Goal: Information Seeking & Learning: Learn about a topic

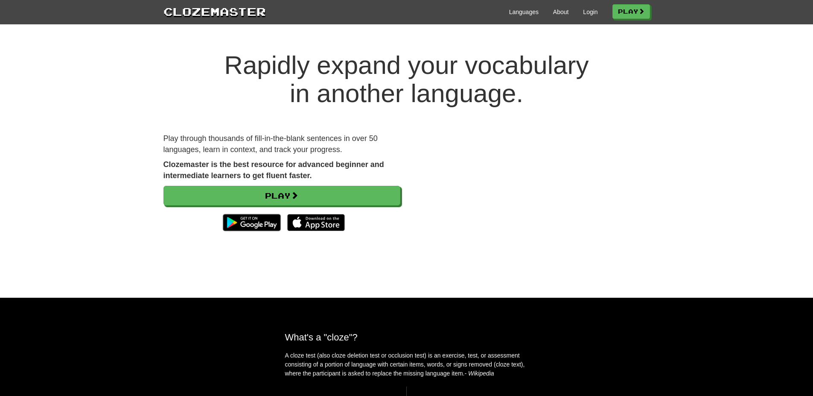
click at [582, 16] on div "Languages About Login Play" at bounding box center [458, 11] width 384 height 16
click at [584, 12] on link "Login" at bounding box center [590, 12] width 15 height 9
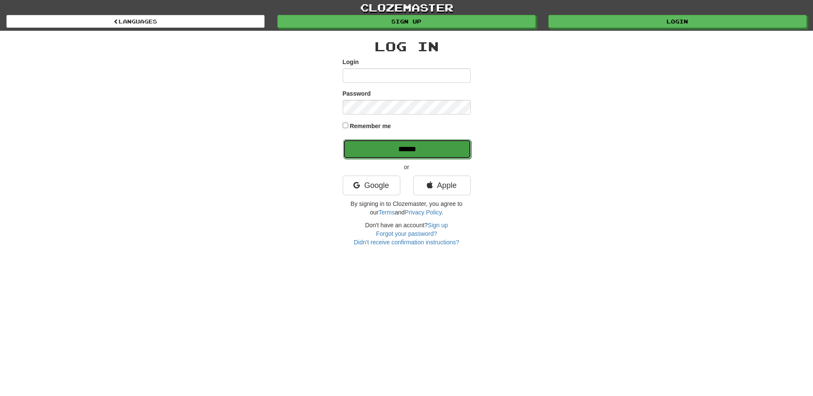
click at [392, 155] on input "******" at bounding box center [407, 149] width 128 height 20
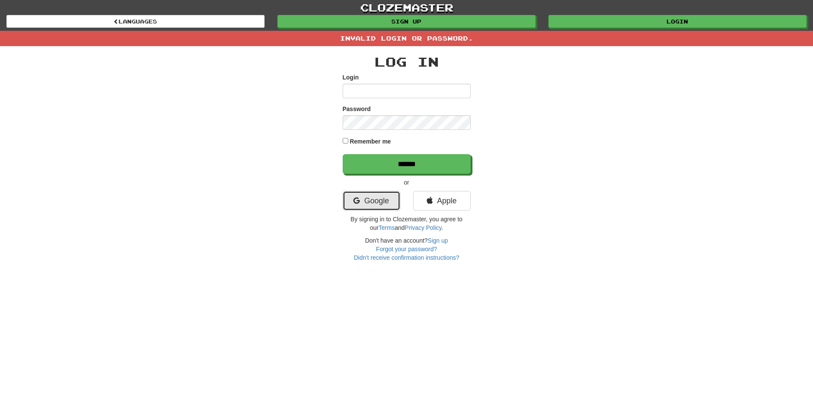
click at [374, 196] on link "Google" at bounding box center [372, 201] width 58 height 20
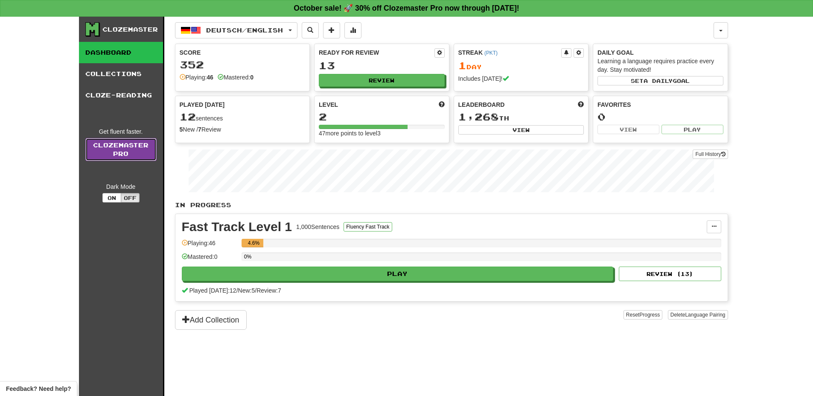
click at [123, 155] on link "Clozemaster Pro" at bounding box center [120, 149] width 71 height 23
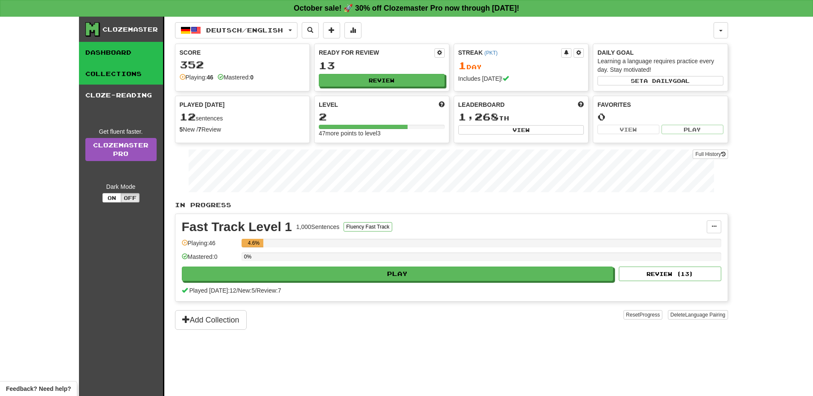
click at [148, 75] on link "Collections" at bounding box center [121, 73] width 84 height 21
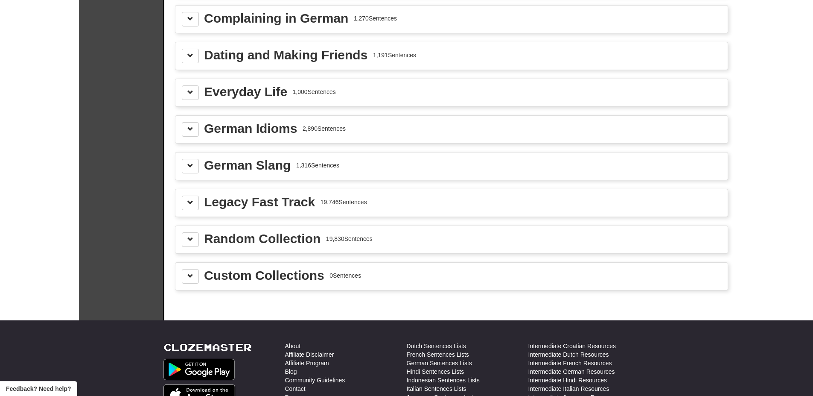
scroll to position [883, 0]
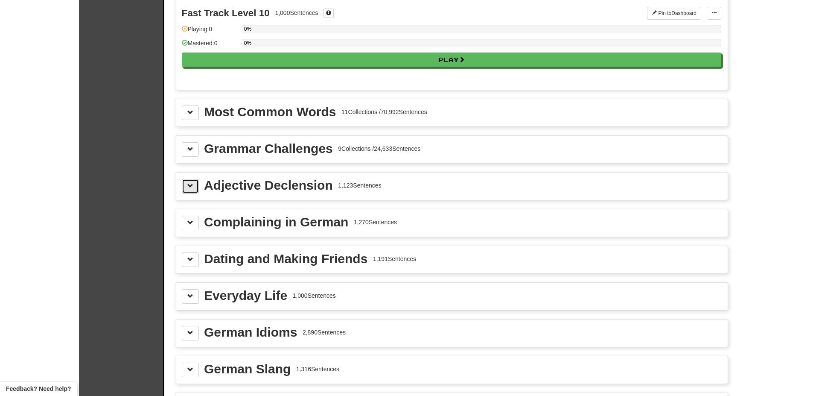
click at [189, 186] on span at bounding box center [190, 186] width 6 height 6
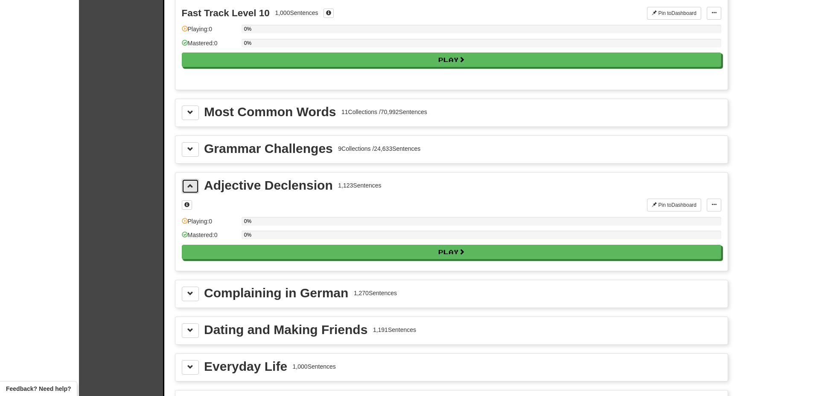
click at [189, 186] on span at bounding box center [190, 186] width 6 height 6
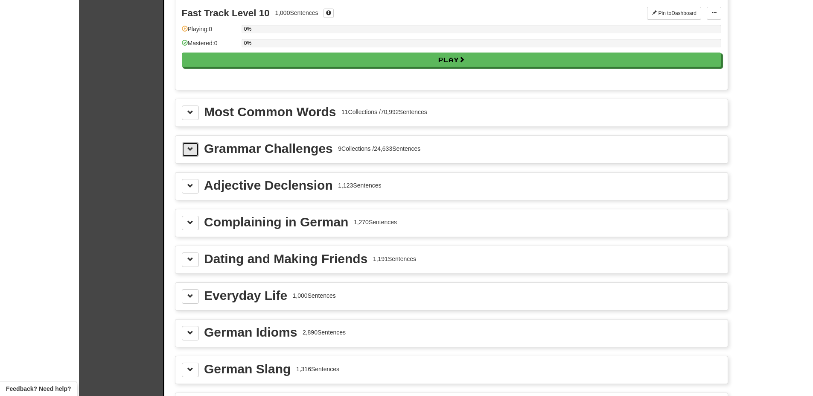
click at [188, 149] on span at bounding box center [190, 149] width 6 height 6
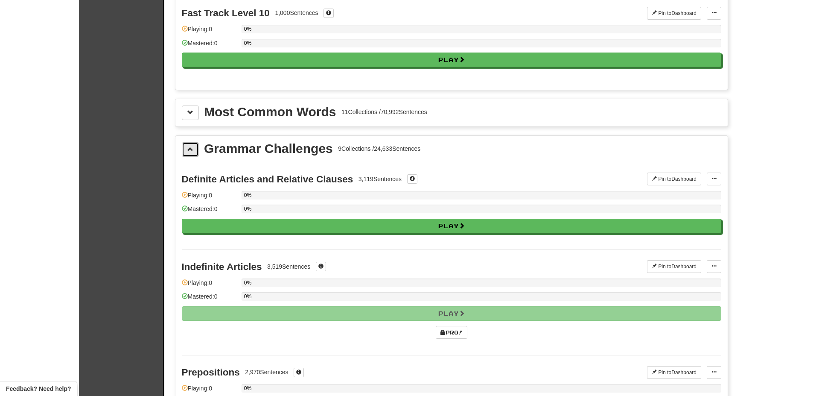
click at [188, 149] on span at bounding box center [190, 149] width 6 height 6
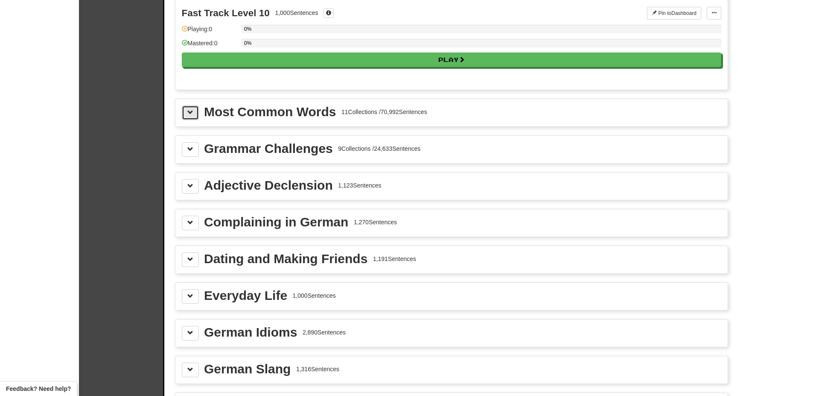
click at [191, 113] on span at bounding box center [190, 112] width 6 height 6
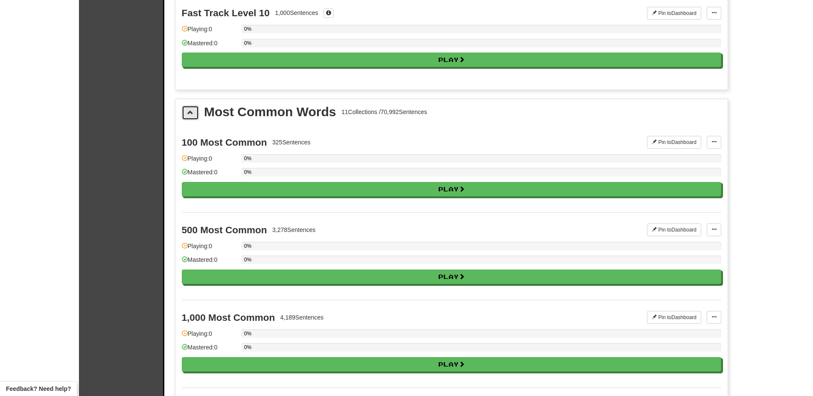
click at [191, 113] on span at bounding box center [190, 112] width 6 height 6
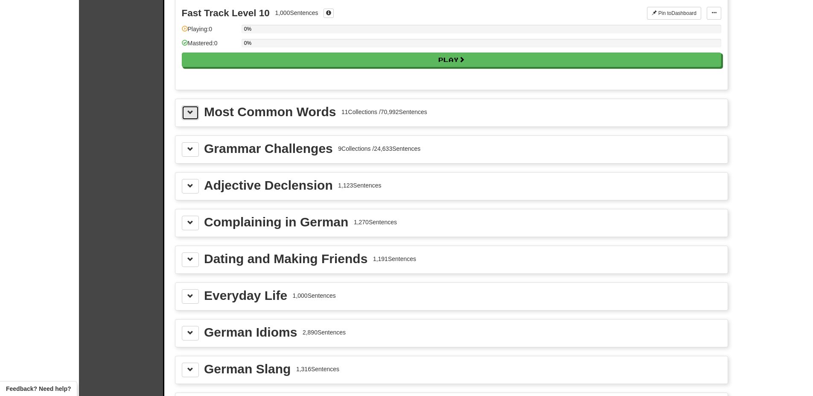
click at [191, 113] on span at bounding box center [190, 112] width 6 height 6
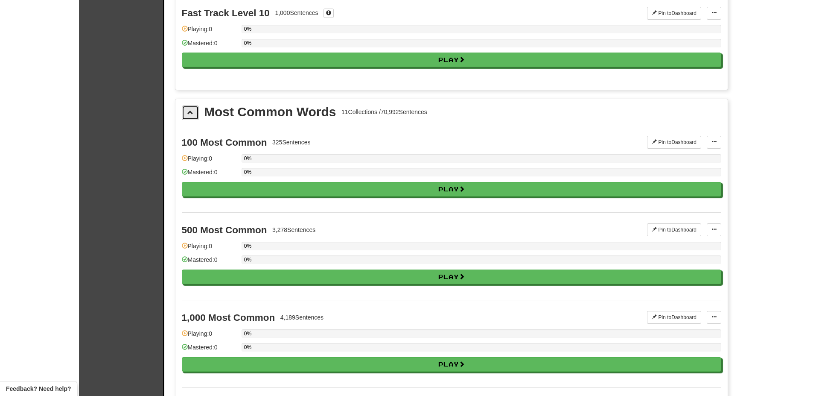
click at [191, 113] on span at bounding box center [190, 112] width 6 height 6
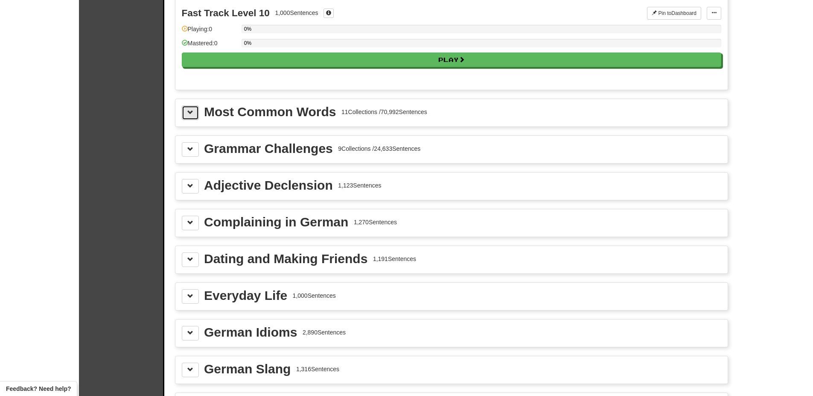
click at [190, 116] on button at bounding box center [190, 112] width 17 height 15
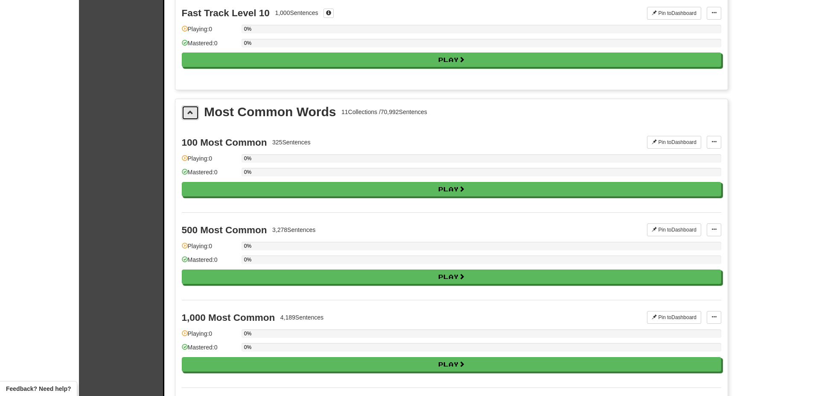
click at [193, 116] on button at bounding box center [190, 112] width 17 height 15
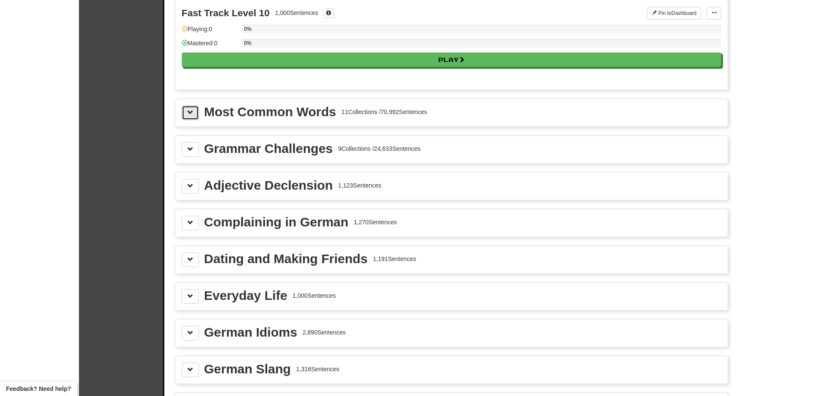
click at [187, 109] on span at bounding box center [190, 112] width 6 height 6
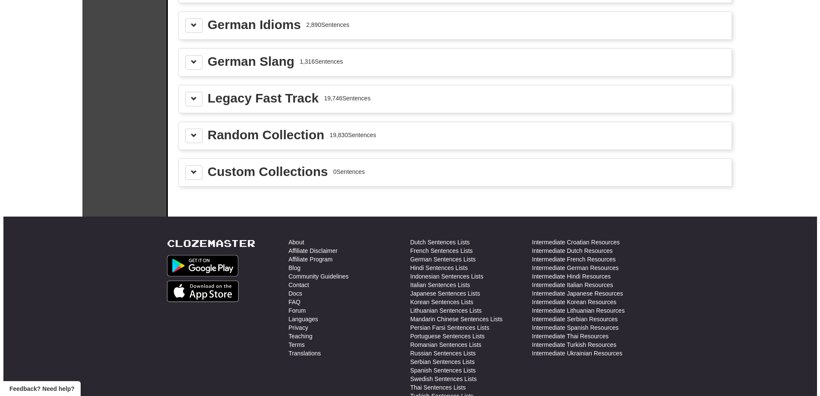
scroll to position [2113, 0]
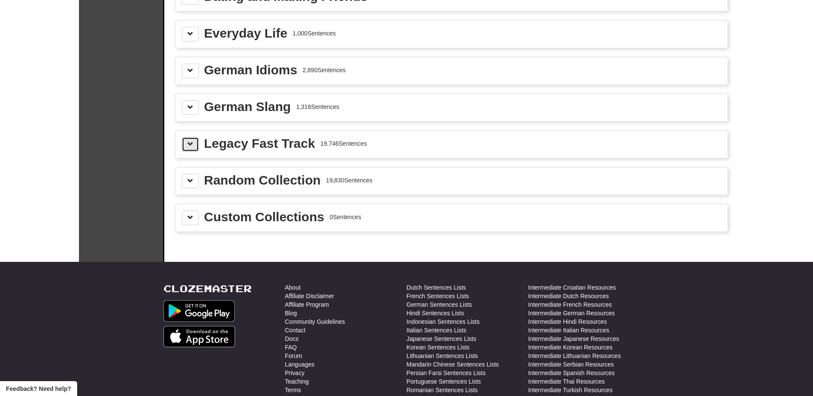
click at [194, 139] on button at bounding box center [190, 144] width 17 height 15
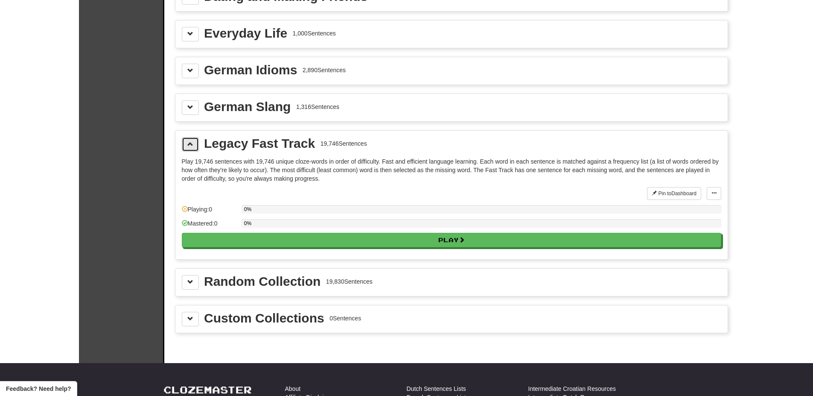
click at [190, 140] on button at bounding box center [190, 144] width 17 height 15
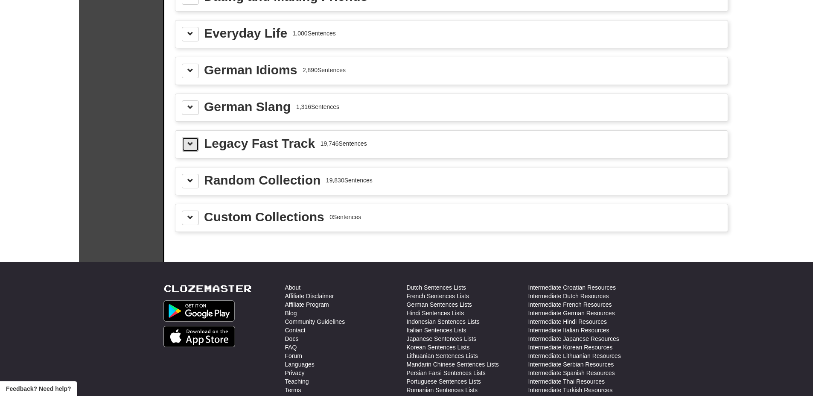
click at [192, 142] on span at bounding box center [190, 144] width 6 height 6
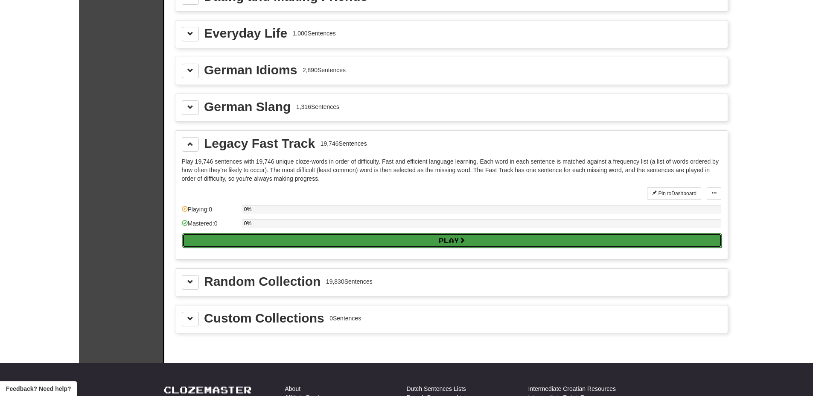
click at [334, 239] on button "Play" at bounding box center [452, 240] width 540 height 15
select select "**"
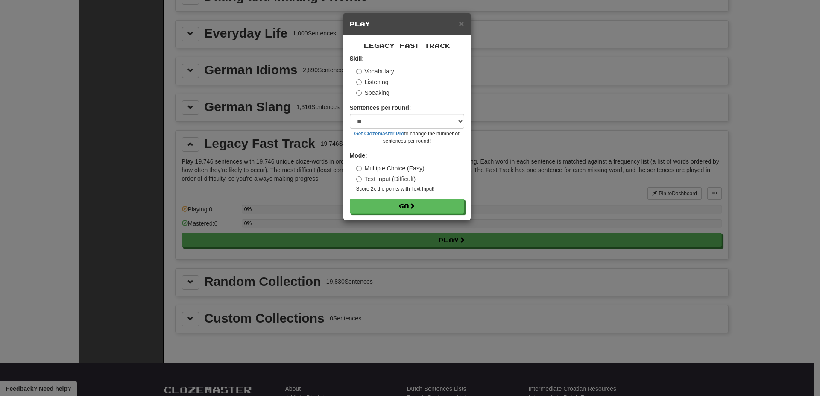
click at [367, 80] on label "Listening" at bounding box center [372, 82] width 32 height 9
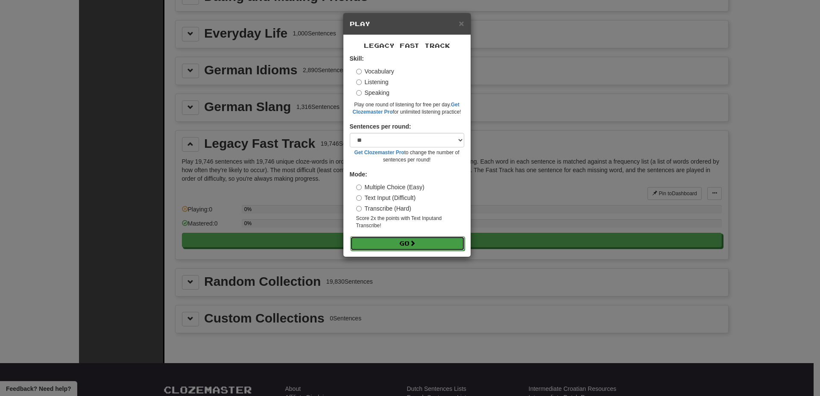
click at [419, 241] on button "Go" at bounding box center [407, 243] width 114 height 15
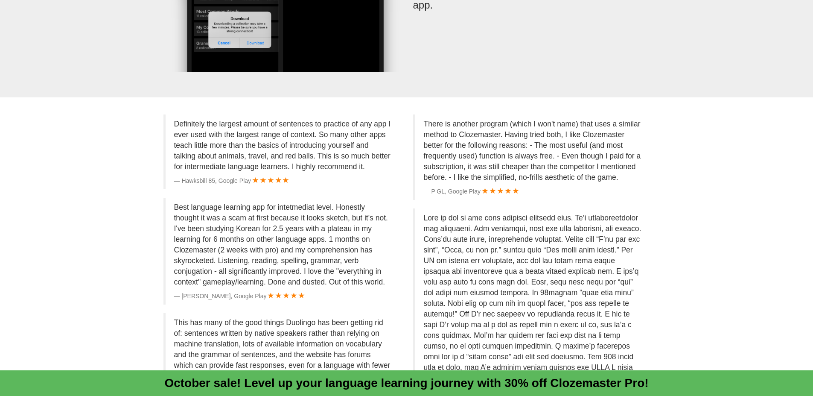
scroll to position [1742, 0]
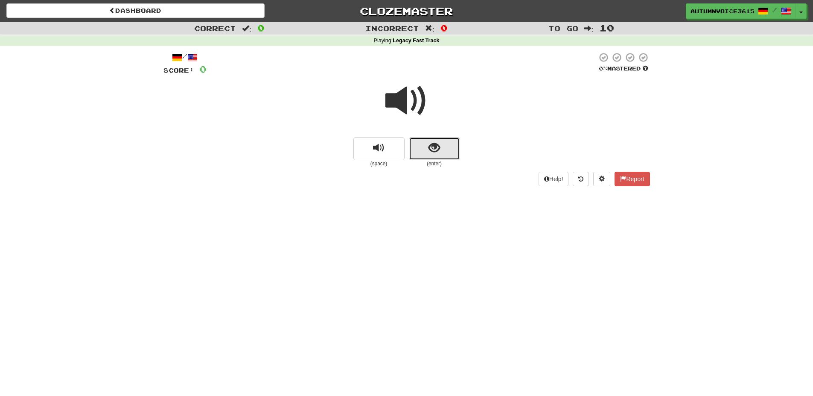
click at [440, 150] on button "show sentence" at bounding box center [434, 148] width 51 height 23
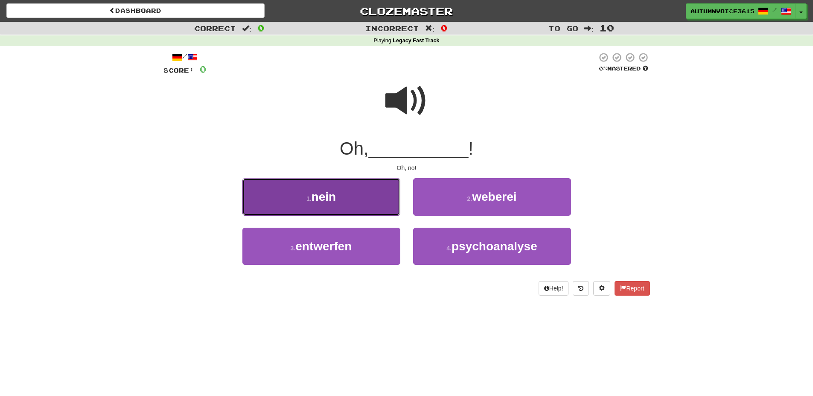
click at [376, 208] on button "1 . nein" at bounding box center [321, 196] width 158 height 37
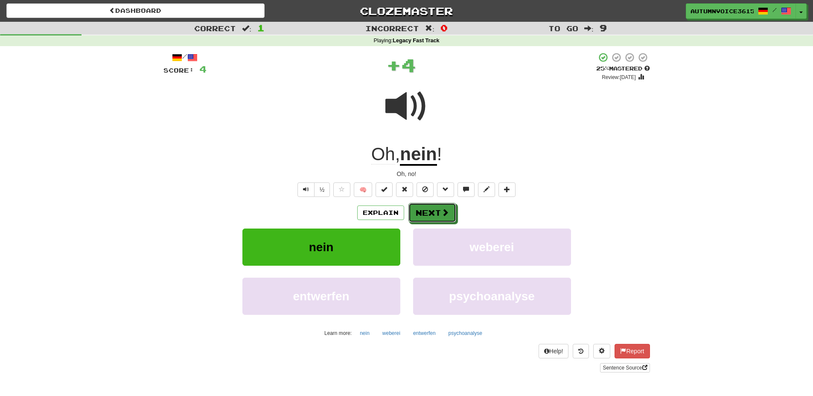
click at [447, 211] on span at bounding box center [445, 212] width 8 height 8
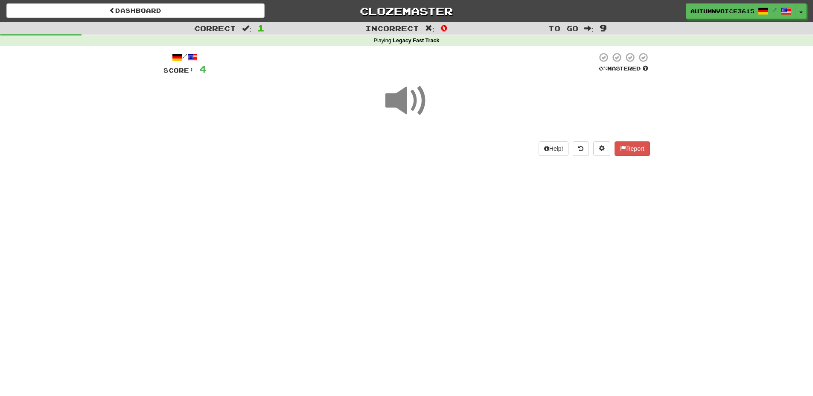
click at [435, 139] on div "/ Score: 4 0 % Mastered Help! Report" at bounding box center [406, 103] width 487 height 103
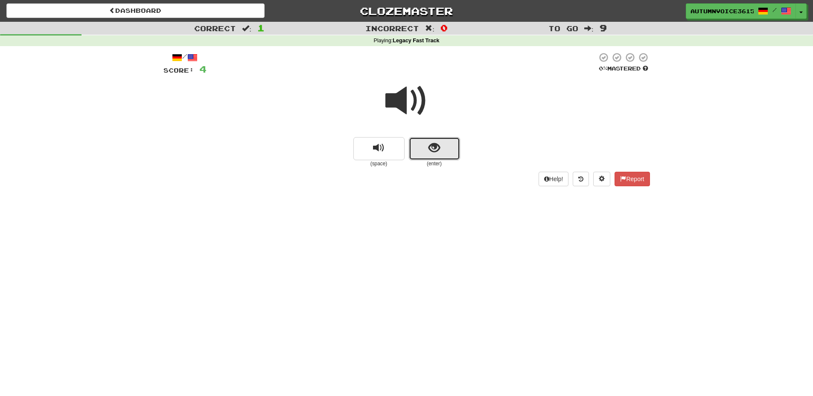
click at [435, 139] on button "show sentence" at bounding box center [434, 148] width 51 height 23
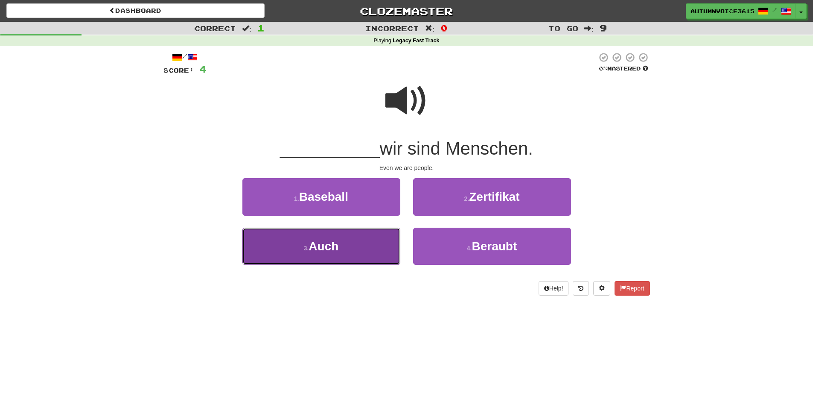
click at [328, 255] on button "3 . Auch" at bounding box center [321, 246] width 158 height 37
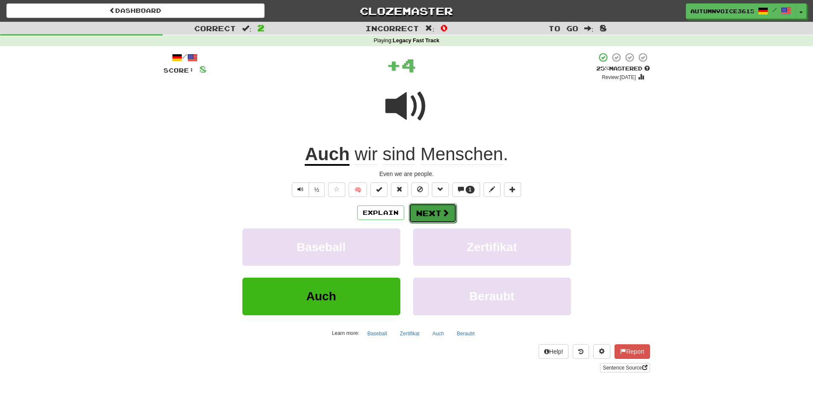
click at [415, 218] on button "Next" at bounding box center [433, 213] width 48 height 20
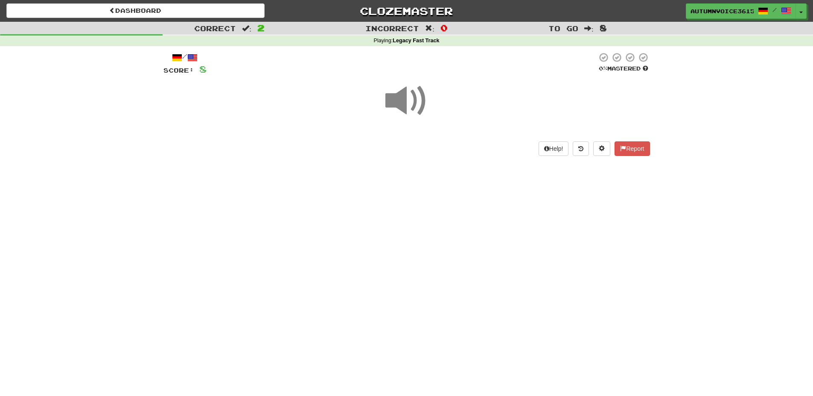
click at [412, 113] on span at bounding box center [406, 100] width 43 height 43
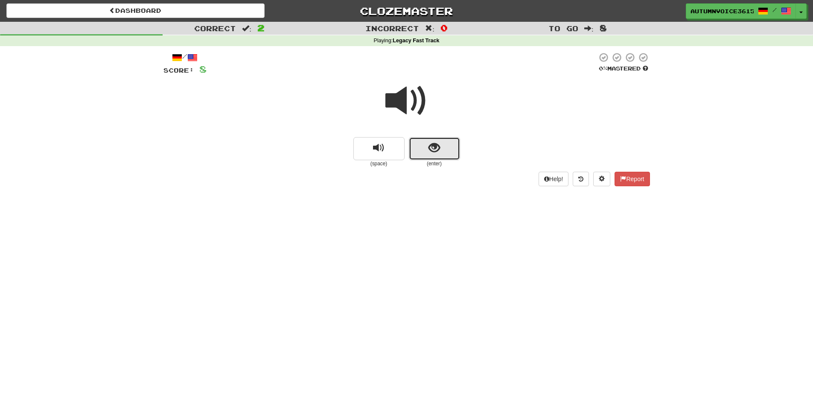
click at [436, 142] on span "show sentence" at bounding box center [435, 148] width 12 height 12
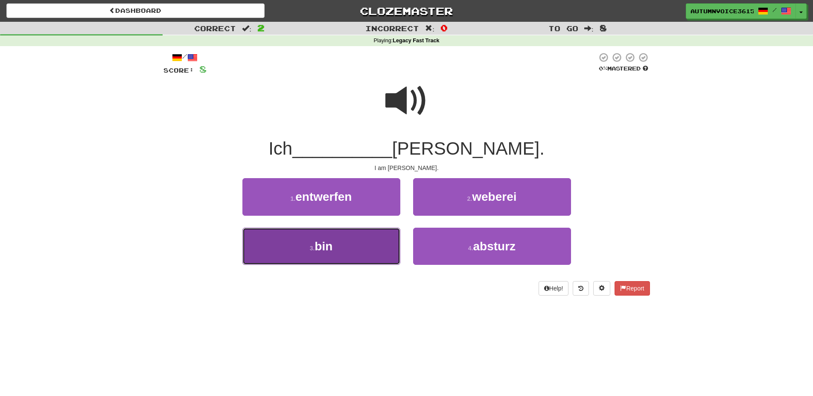
click at [366, 258] on button "3 . bin" at bounding box center [321, 246] width 158 height 37
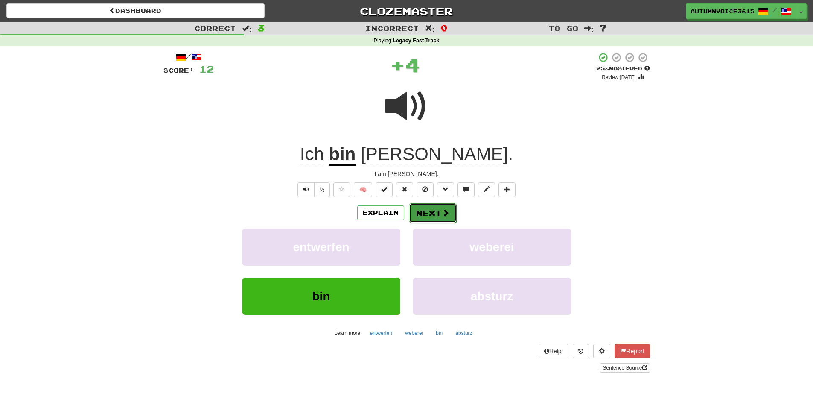
click at [438, 218] on button "Next" at bounding box center [433, 213] width 48 height 20
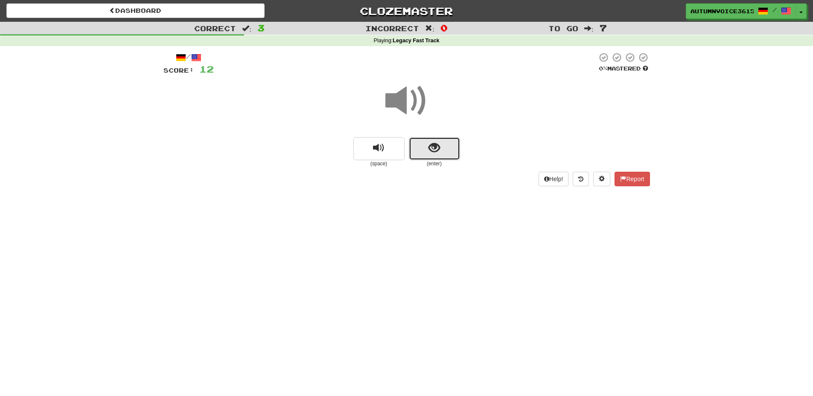
click at [430, 157] on button "show sentence" at bounding box center [434, 148] width 51 height 23
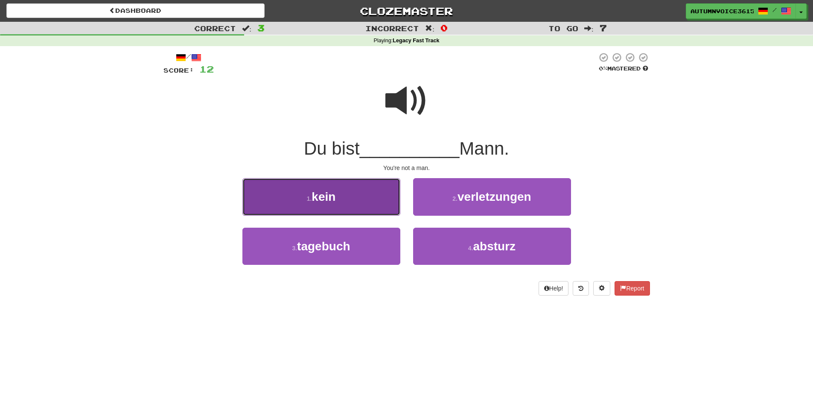
click at [373, 191] on button "1 . kein" at bounding box center [321, 196] width 158 height 37
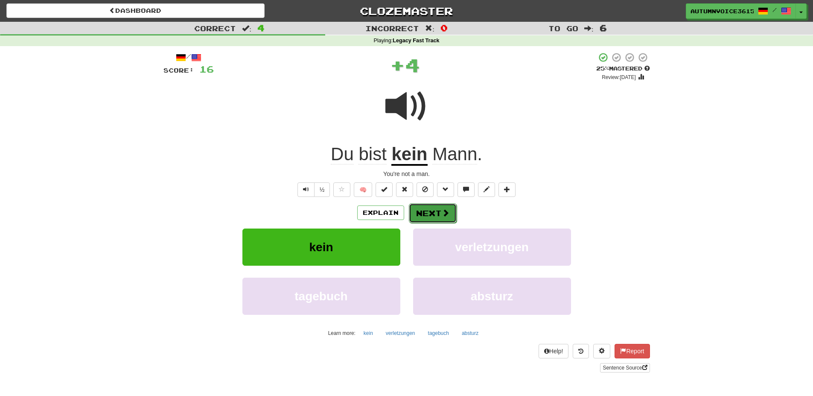
click at [416, 210] on button "Next" at bounding box center [433, 213] width 48 height 20
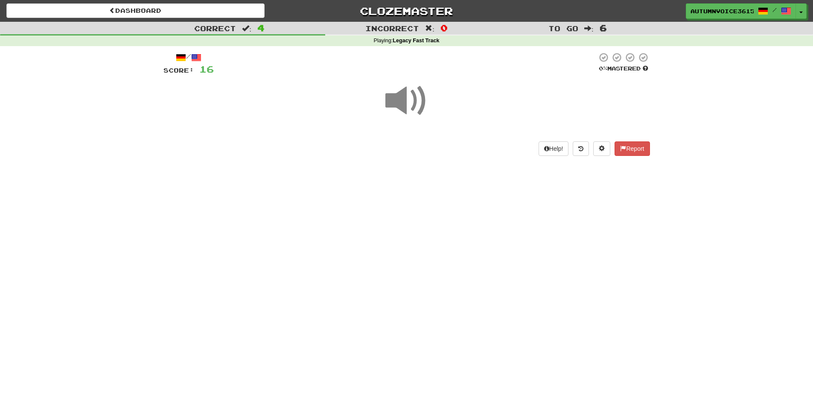
click at [399, 111] on span at bounding box center [406, 100] width 43 height 43
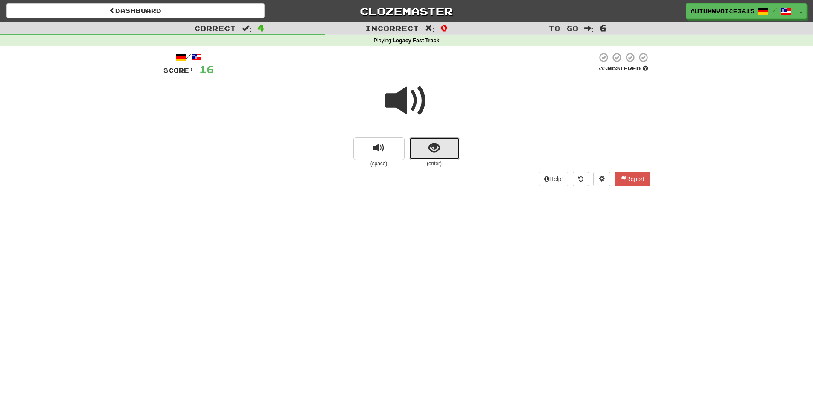
click at [418, 149] on button "show sentence" at bounding box center [434, 148] width 51 height 23
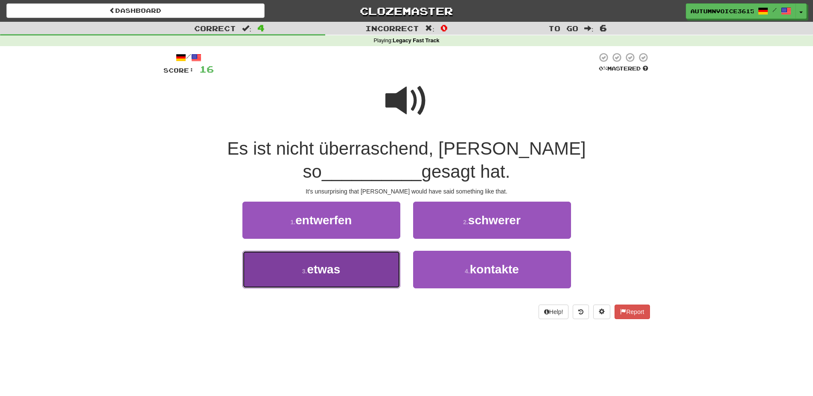
click at [359, 278] on button "3 . etwas" at bounding box center [321, 269] width 158 height 37
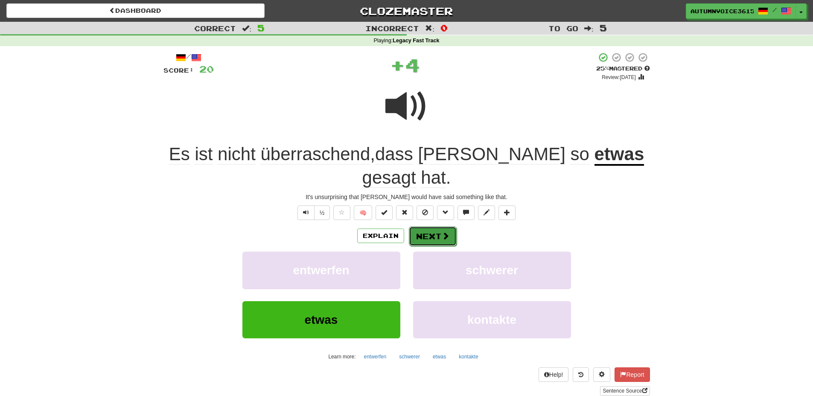
click at [423, 226] on button "Next" at bounding box center [433, 236] width 48 height 20
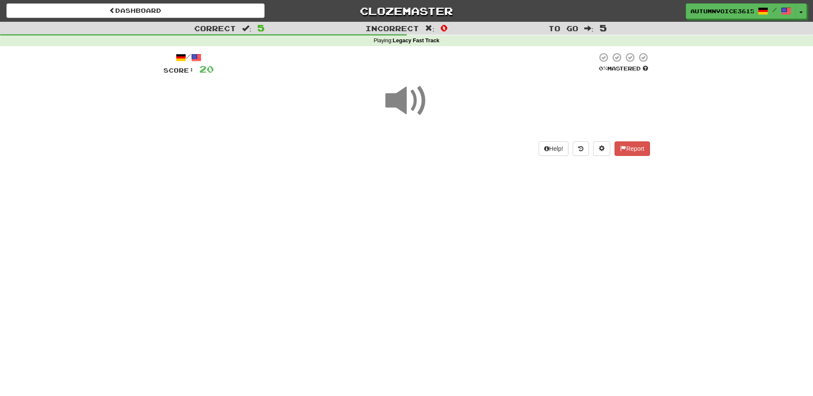
click at [406, 104] on span at bounding box center [406, 100] width 43 height 43
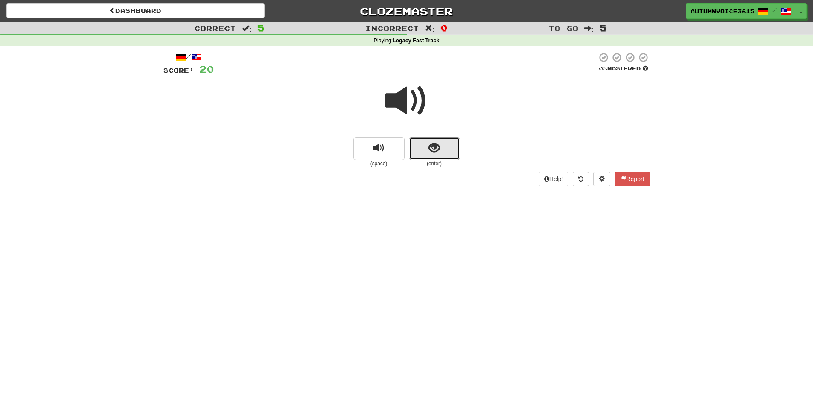
click at [448, 158] on button "show sentence" at bounding box center [434, 148] width 51 height 23
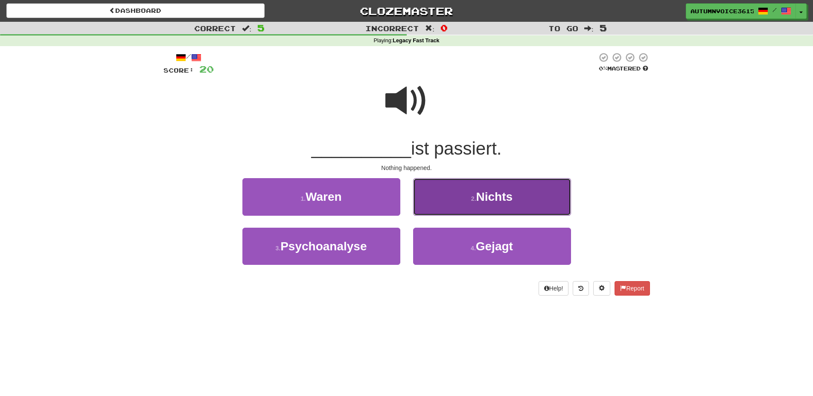
click at [447, 211] on button "2 . Nichts" at bounding box center [492, 196] width 158 height 37
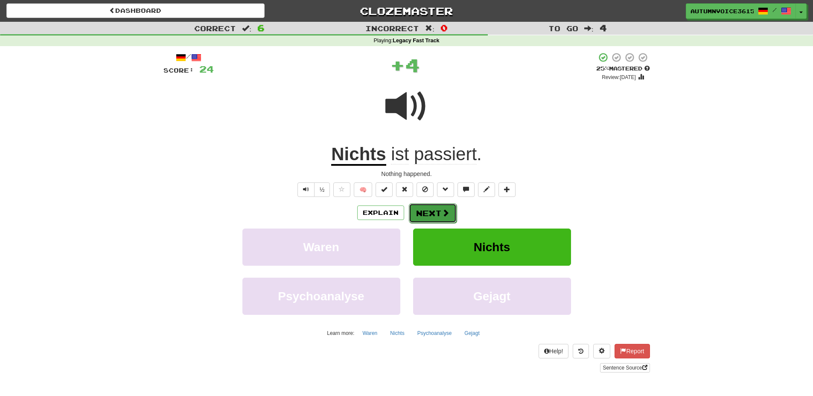
click at [447, 210] on span at bounding box center [446, 213] width 8 height 8
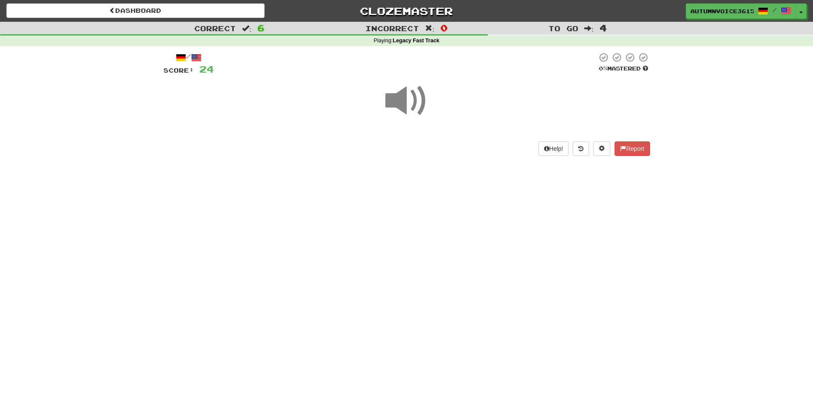
click at [419, 94] on span at bounding box center [406, 100] width 43 height 43
click at [426, 178] on div "Dashboard Clozemaster AutumnVoice3615 / Toggle Dropdown Dashboard Leaderboard A…" at bounding box center [406, 198] width 813 height 396
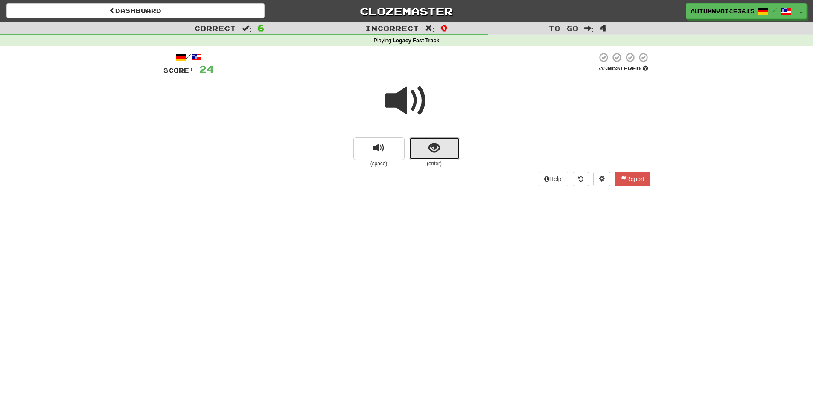
click at [430, 146] on span "show sentence" at bounding box center [435, 148] width 12 height 12
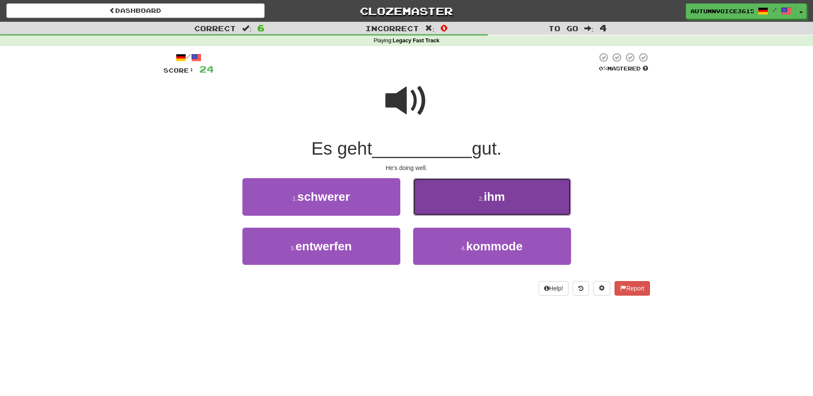
click at [468, 201] on button "2 . ihm" at bounding box center [492, 196] width 158 height 37
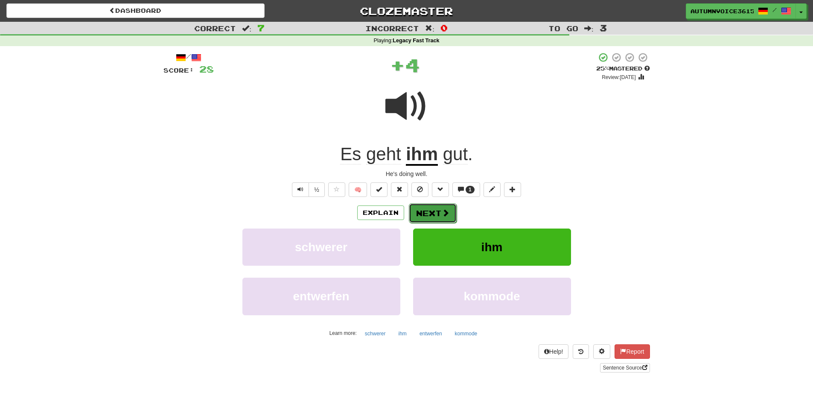
click at [447, 211] on span at bounding box center [446, 213] width 8 height 8
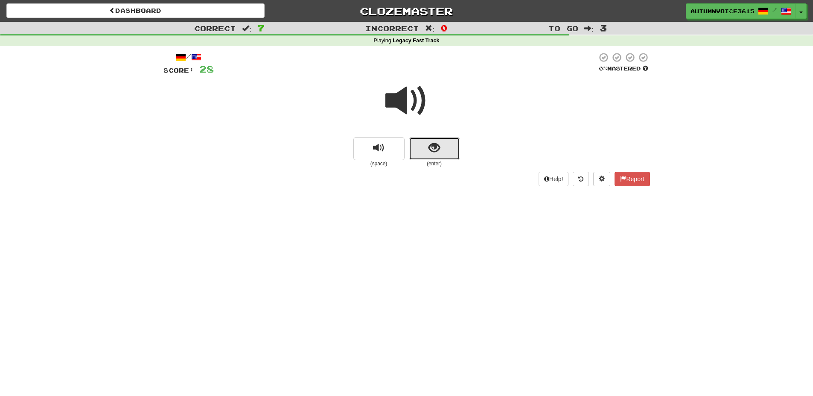
click at [435, 139] on button "show sentence" at bounding box center [434, 148] width 51 height 23
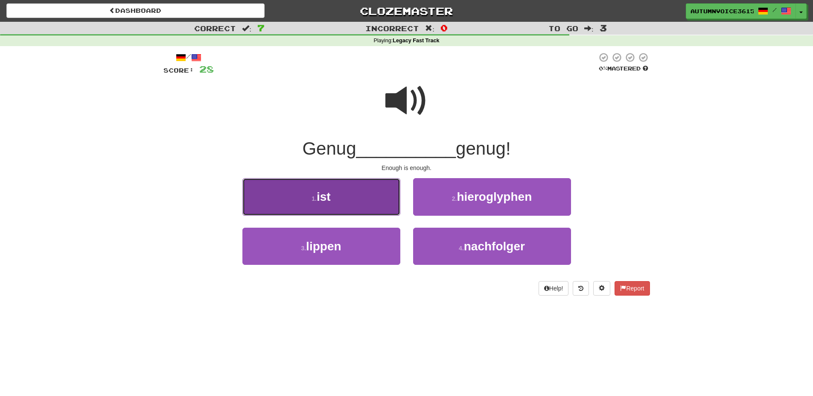
click at [394, 203] on button "1 . ist" at bounding box center [321, 196] width 158 height 37
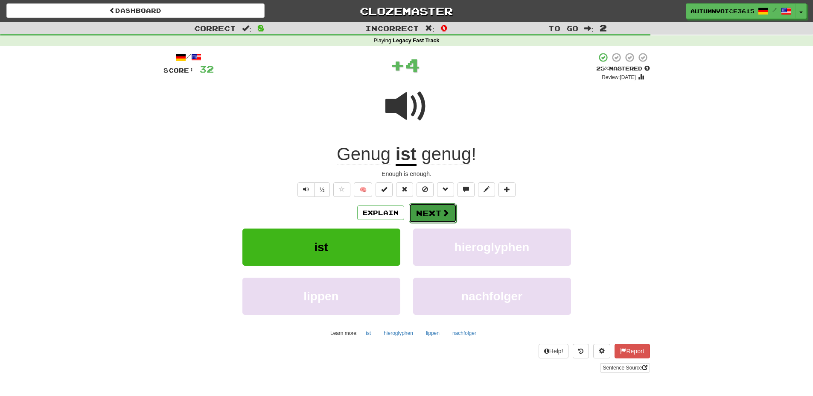
click at [450, 205] on button "Next" at bounding box center [433, 213] width 48 height 20
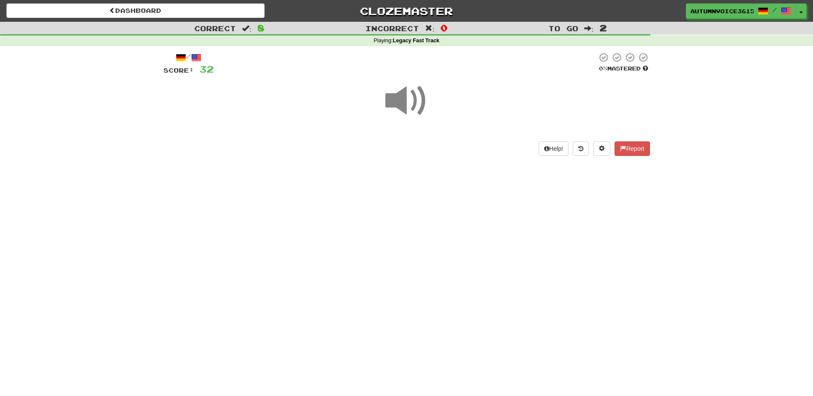
click at [432, 97] on div at bounding box center [406, 106] width 487 height 61
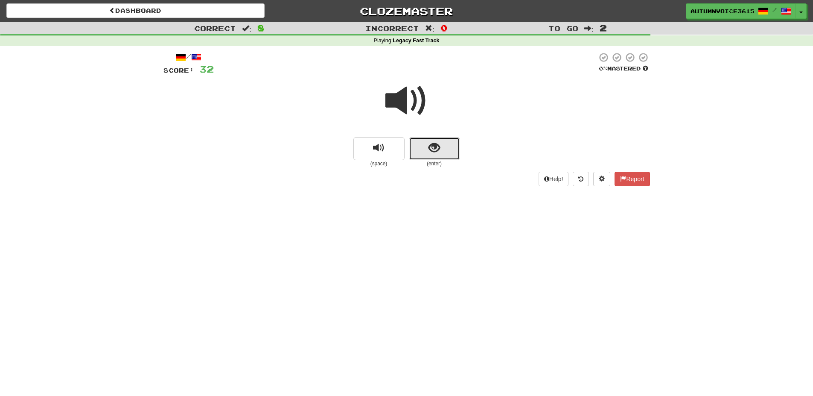
click at [437, 155] on button "show sentence" at bounding box center [434, 148] width 51 height 23
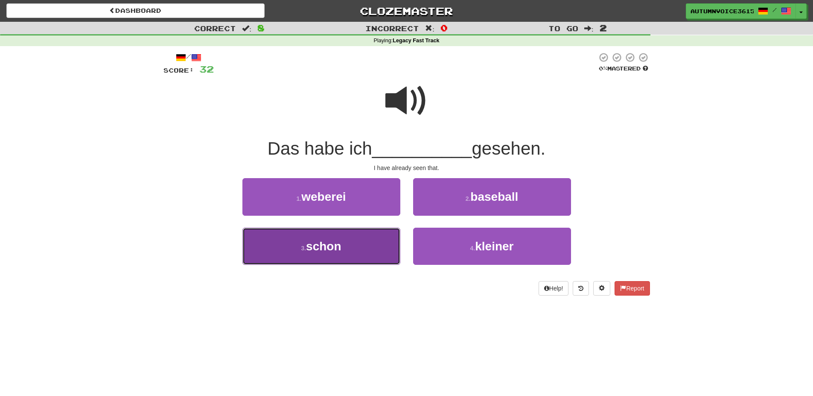
click at [368, 235] on button "3 . schon" at bounding box center [321, 246] width 158 height 37
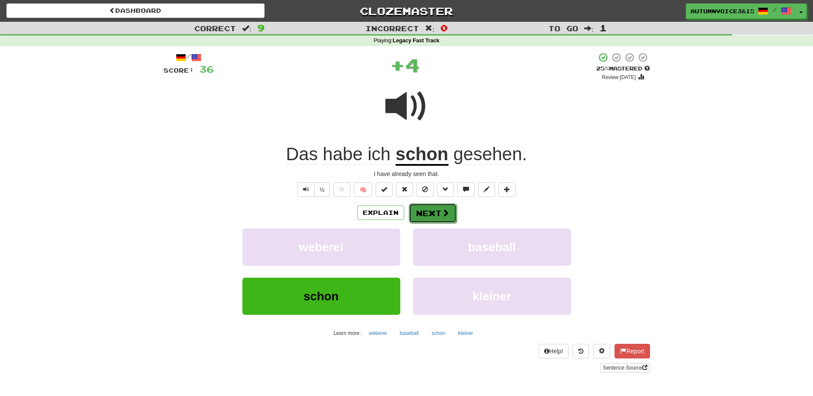
click at [442, 210] on span at bounding box center [446, 213] width 8 height 8
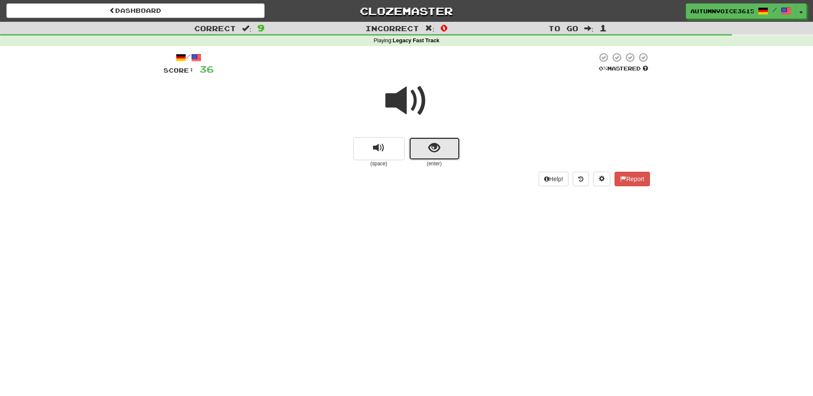
click at [429, 144] on span "show sentence" at bounding box center [435, 148] width 12 height 12
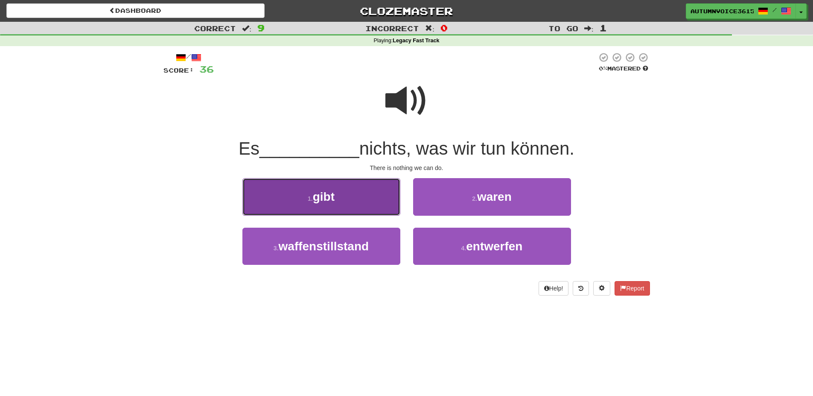
click at [356, 193] on button "1 . gibt" at bounding box center [321, 196] width 158 height 37
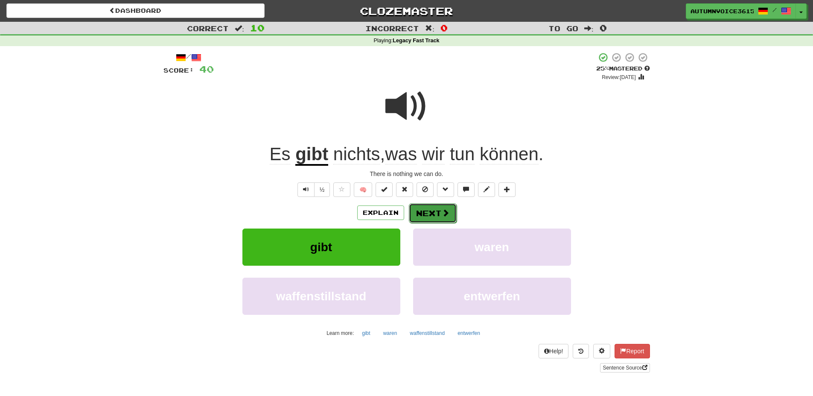
click at [444, 219] on button "Next" at bounding box center [433, 213] width 48 height 20
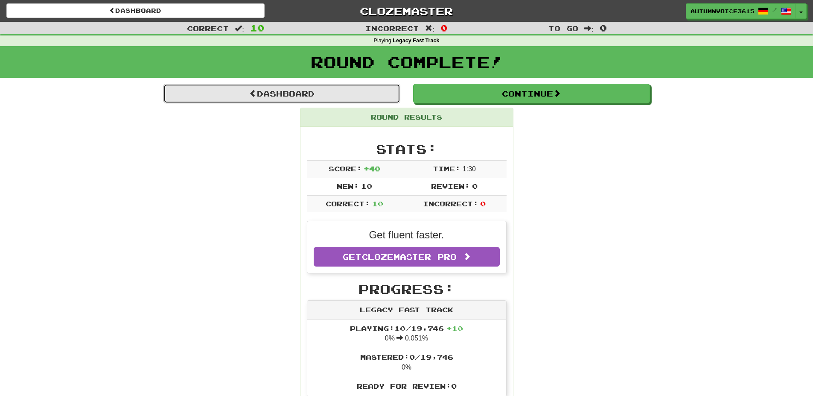
click at [341, 99] on link "Dashboard" at bounding box center [281, 94] width 237 height 20
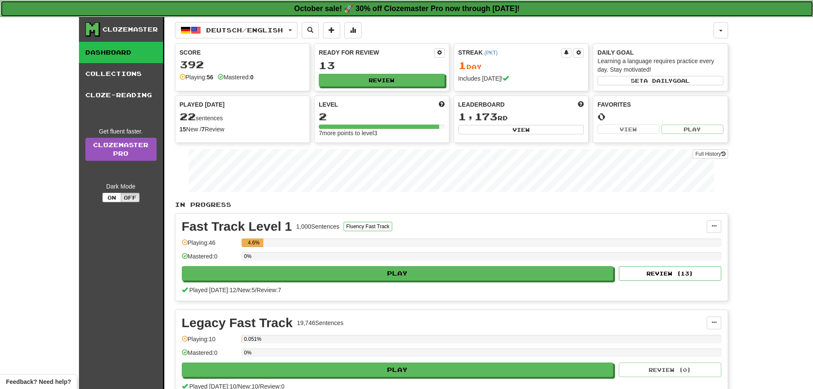
click at [328, 12] on strong "October sale! 🚀 30% off Clozemaster Pro now through Sunday October 19!" at bounding box center [406, 8] width 225 height 9
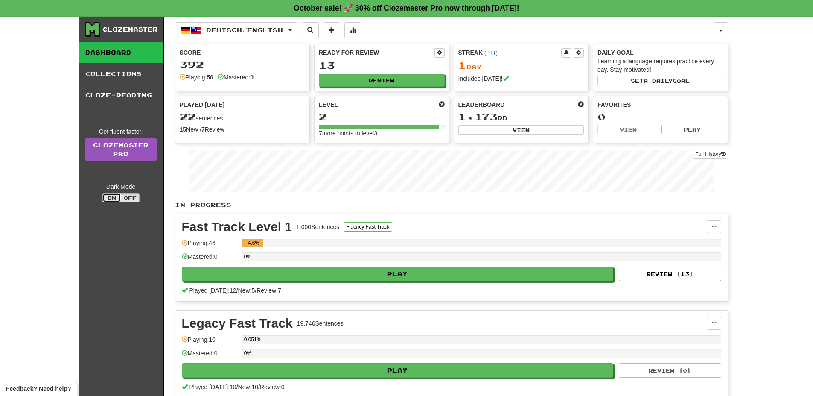
click at [118, 200] on button "On" at bounding box center [111, 197] width 19 height 9
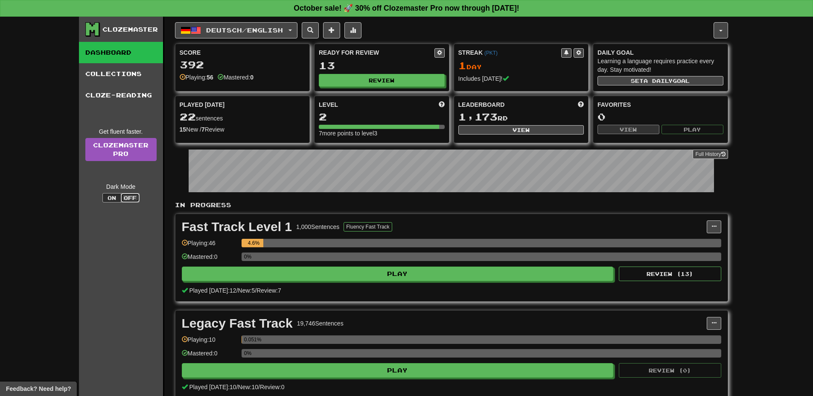
click at [126, 198] on button "Off" at bounding box center [130, 197] width 19 height 9
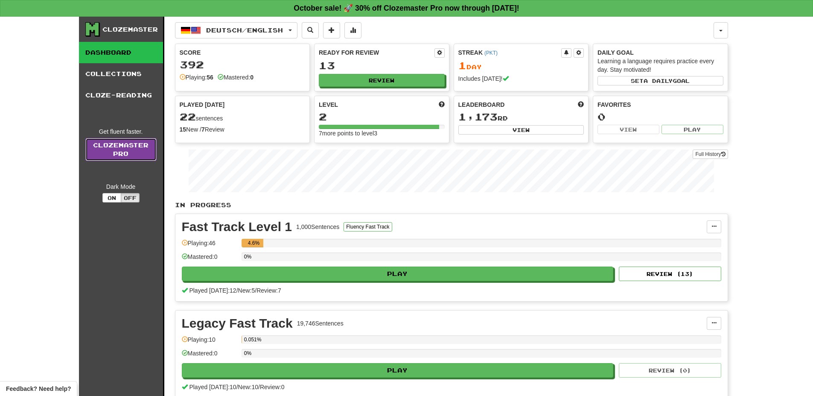
click at [128, 156] on link "Clozemaster Pro" at bounding box center [120, 149] width 71 height 23
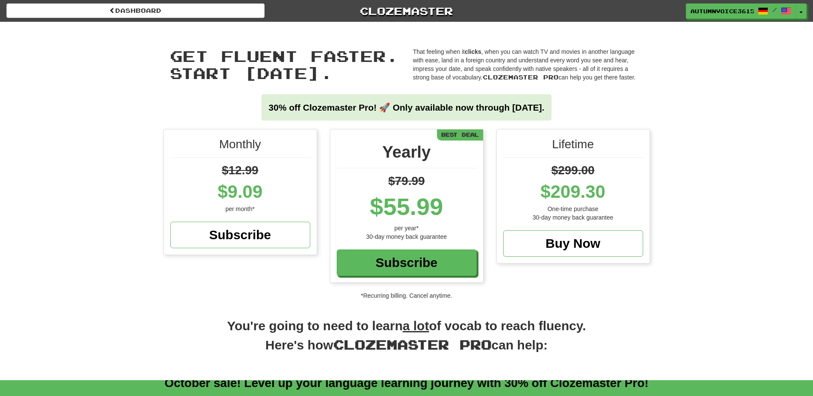
click at [281, 192] on div "$9.09" at bounding box center [240, 192] width 140 height 26
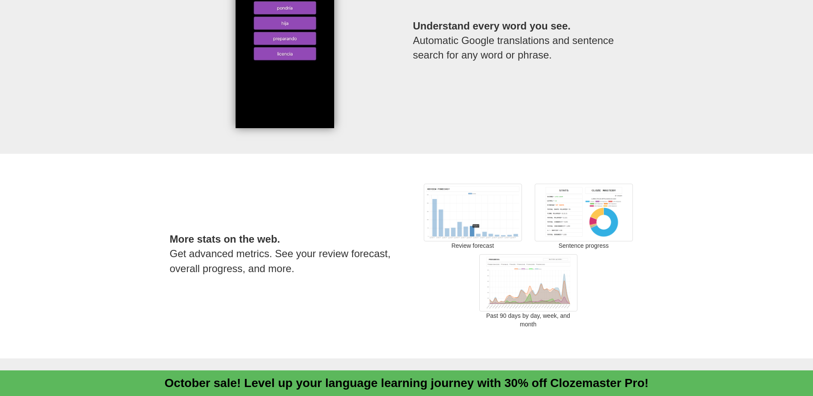
scroll to position [1076, 0]
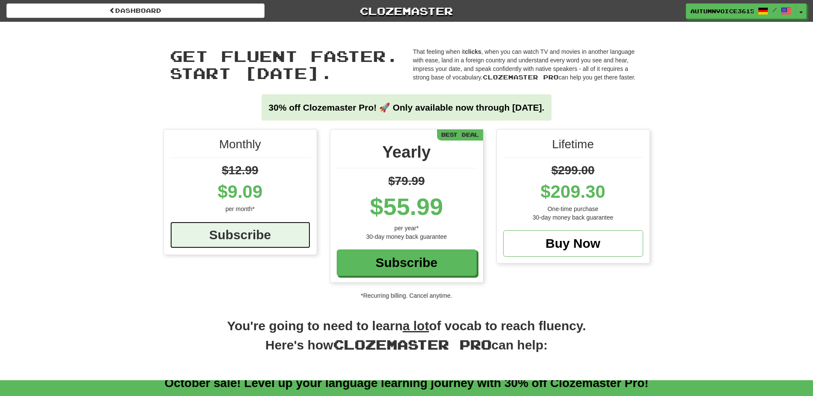
click at [221, 237] on div "Subscribe" at bounding box center [240, 235] width 140 height 26
